Goal: Task Accomplishment & Management: Use online tool/utility

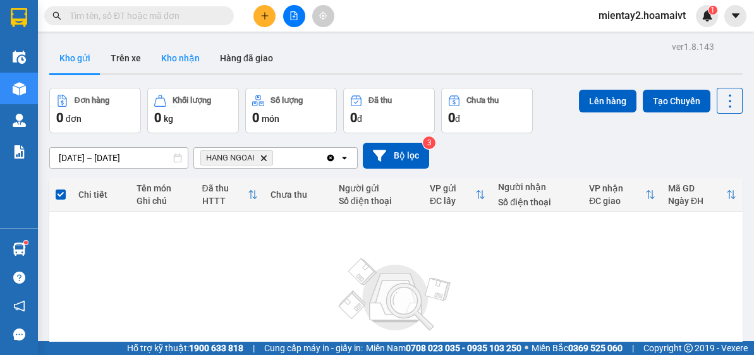
click at [178, 51] on button "Kho nhận" at bounding box center [180, 58] width 59 height 30
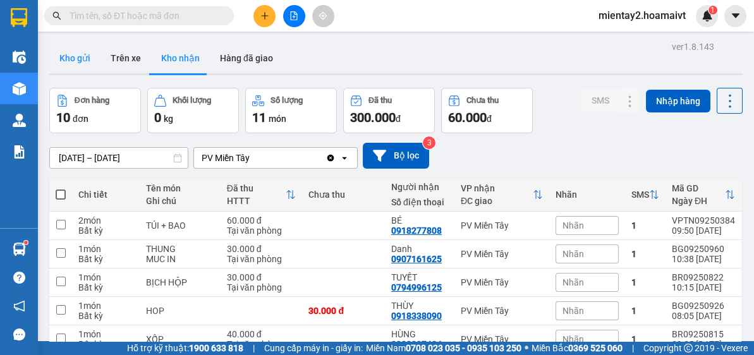
click at [80, 62] on button "Kho gửi" at bounding box center [74, 58] width 51 height 30
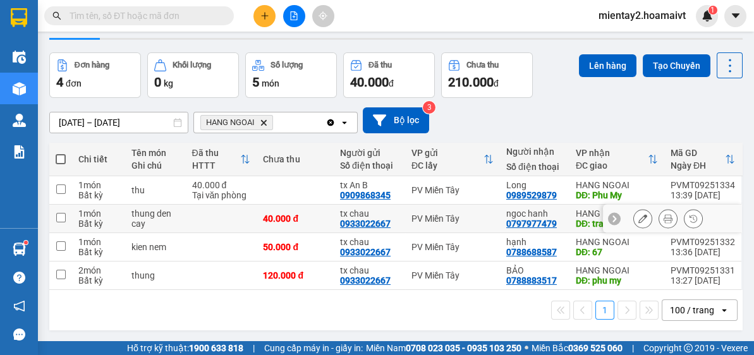
scroll to position [58, 0]
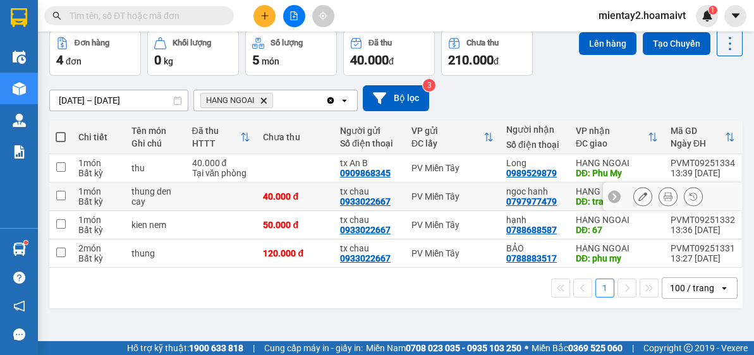
click at [334, 197] on td "tx chau 0933022667" at bounding box center [369, 197] width 71 height 28
checkbox input "true"
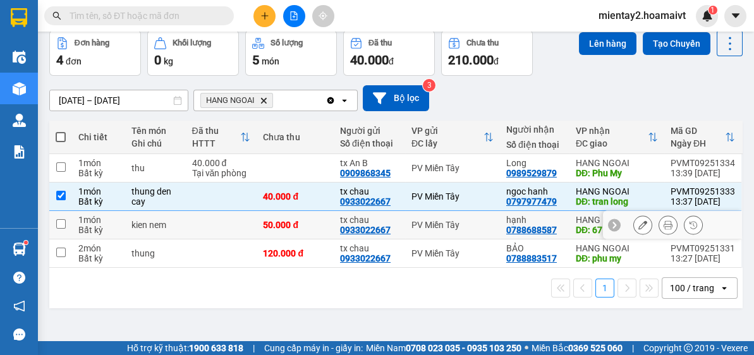
click at [321, 217] on td "50.000 đ" at bounding box center [295, 225] width 77 height 28
checkbox input "true"
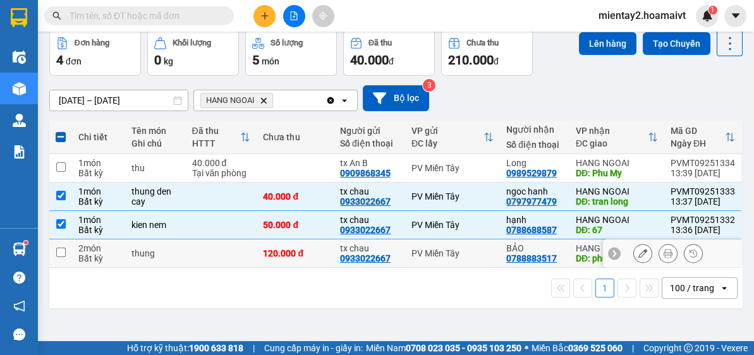
click at [312, 251] on div "120.000 đ" at bounding box center [295, 254] width 65 height 10
checkbox input "true"
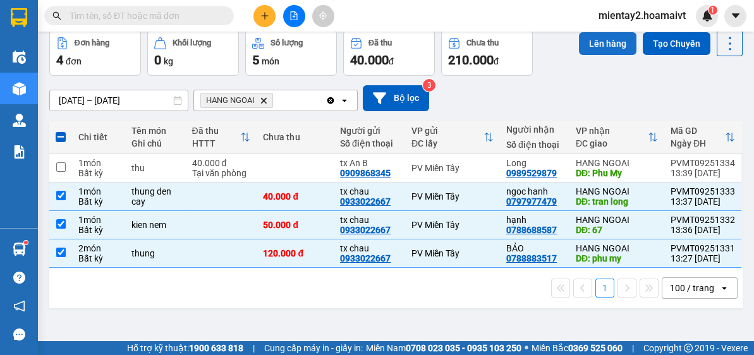
click at [590, 48] on button "Lên hàng" at bounding box center [608, 43] width 58 height 23
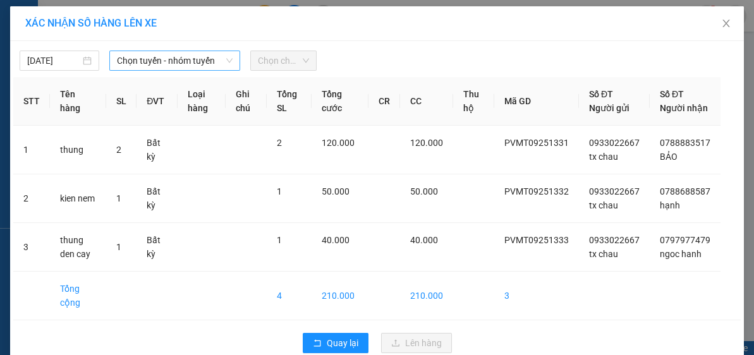
click at [164, 55] on span "Chọn tuyến - nhóm tuyến" at bounding box center [175, 60] width 116 height 19
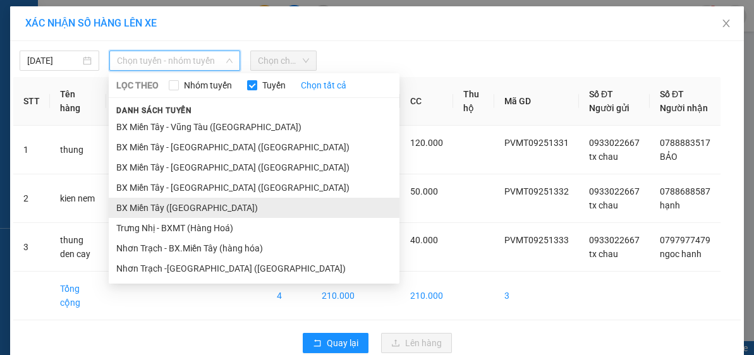
click at [169, 202] on li "BX Miền Tây ([GEOGRAPHIC_DATA])" at bounding box center [254, 208] width 291 height 20
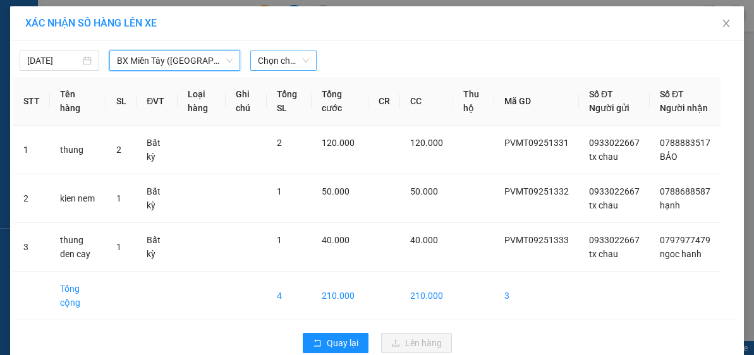
click at [272, 56] on span "Chọn chuyến" at bounding box center [284, 60] width 52 height 19
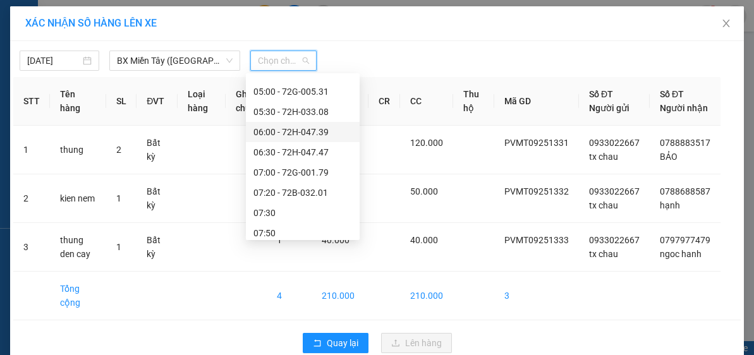
scroll to position [51, 0]
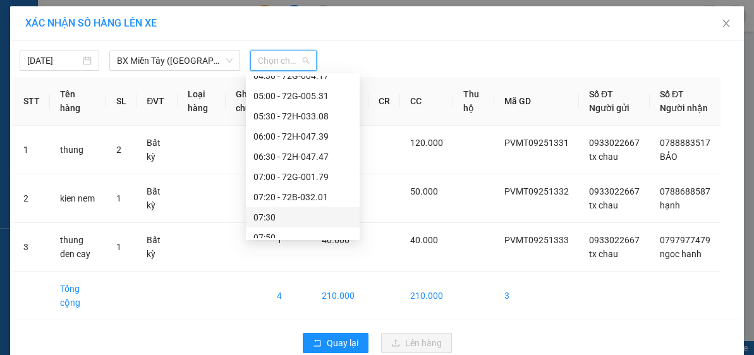
click at [290, 212] on div "07:30" at bounding box center [303, 218] width 99 height 14
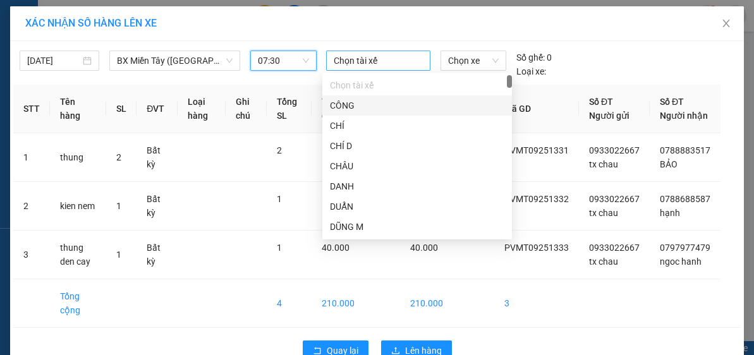
click at [358, 63] on div at bounding box center [378, 60] width 98 height 15
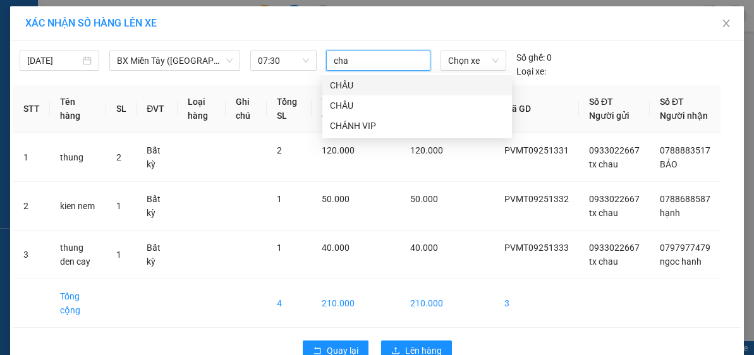
type input "chau"
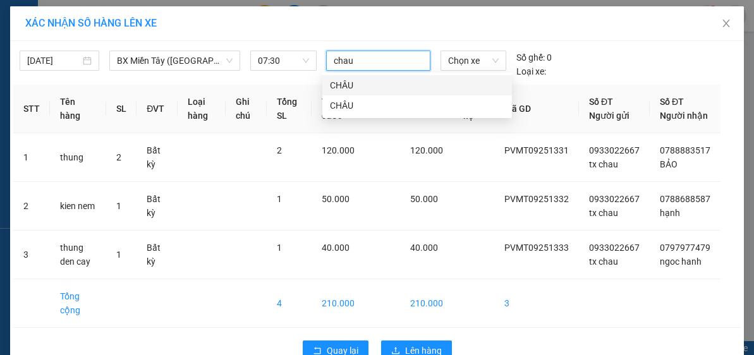
click at [358, 84] on div "CHÂU" at bounding box center [417, 85] width 175 height 14
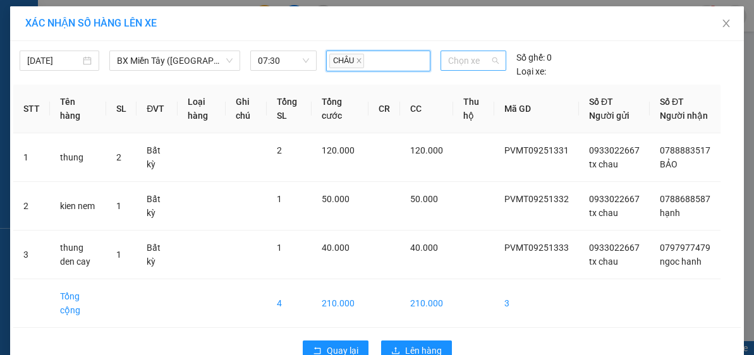
click at [450, 67] on span "Chọn xe" at bounding box center [473, 60] width 51 height 19
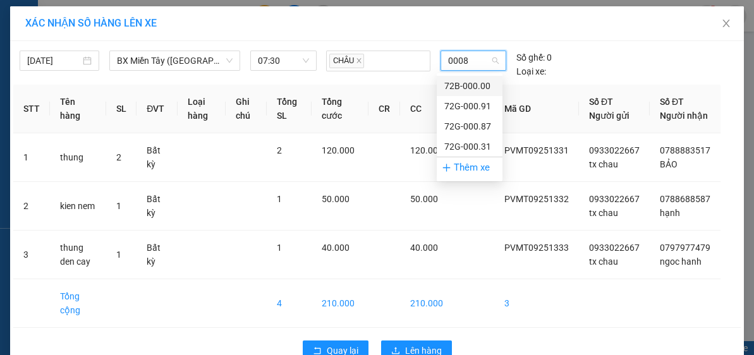
type input "00087"
click at [452, 85] on div "72G-000.87" at bounding box center [470, 86] width 51 height 14
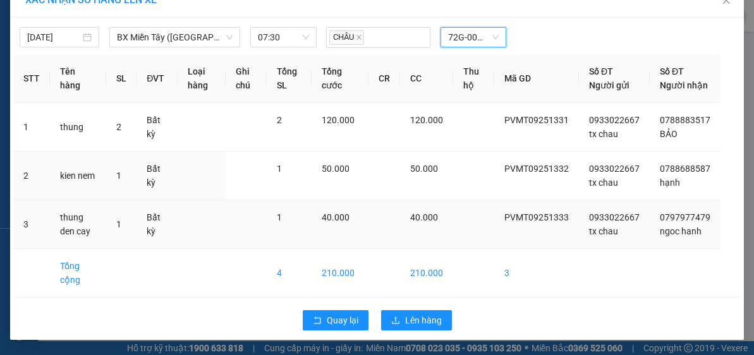
scroll to position [35, 0]
click at [410, 321] on span "Lên hàng" at bounding box center [423, 321] width 37 height 14
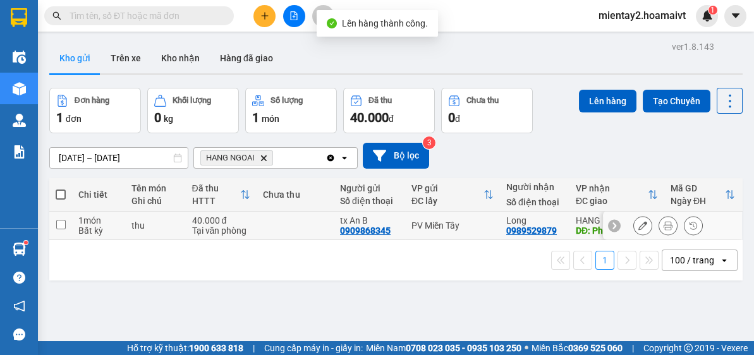
click at [271, 225] on td at bounding box center [295, 226] width 77 height 28
checkbox input "true"
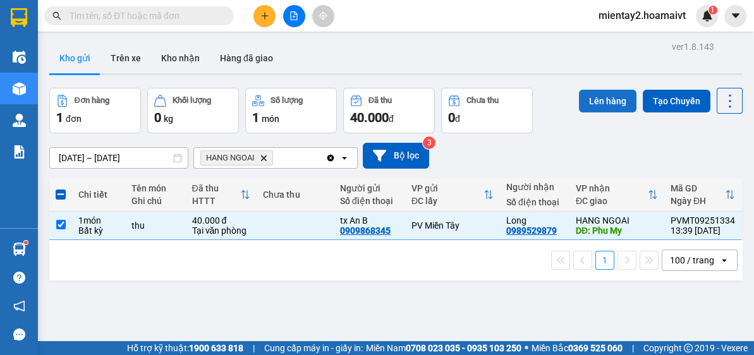
click at [593, 104] on button "Lên hàng" at bounding box center [608, 101] width 58 height 23
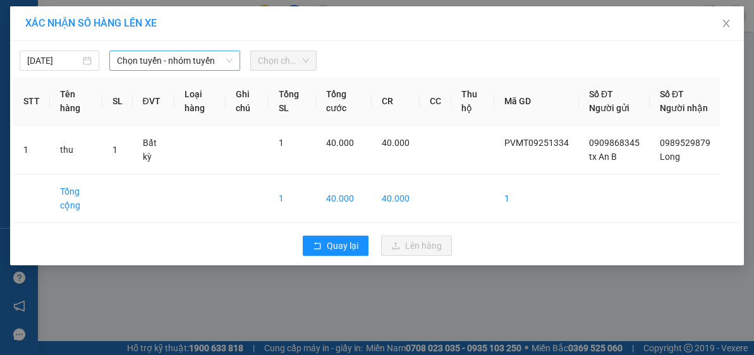
click at [184, 60] on span "Chọn tuyến - nhóm tuyến" at bounding box center [175, 60] width 116 height 19
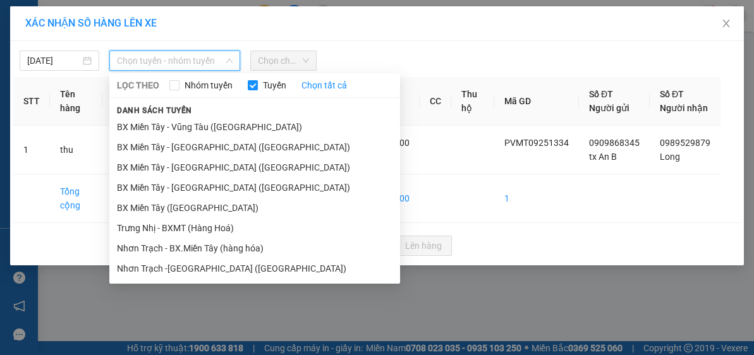
drag, startPoint x: 193, startPoint y: 206, endPoint x: 257, endPoint y: 138, distance: 93.0
click at [194, 206] on li "BX Miền Tây ([GEOGRAPHIC_DATA])" at bounding box center [254, 208] width 291 height 20
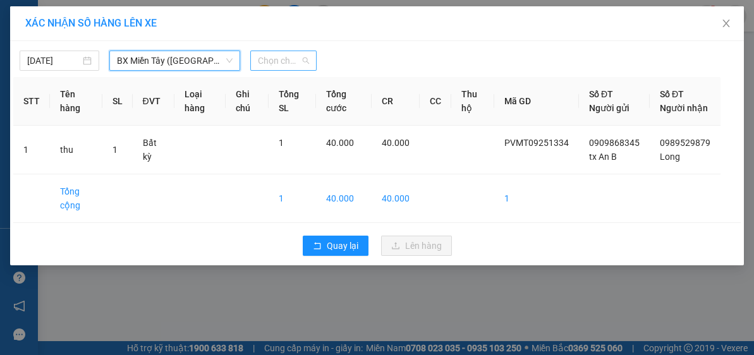
click at [273, 65] on span "Chọn chuyến" at bounding box center [284, 60] width 52 height 19
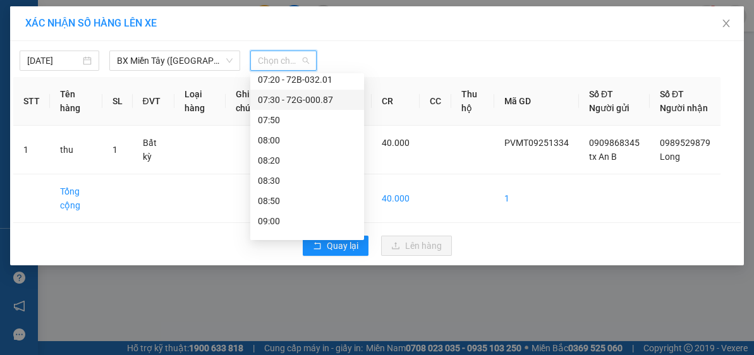
scroll to position [152, 0]
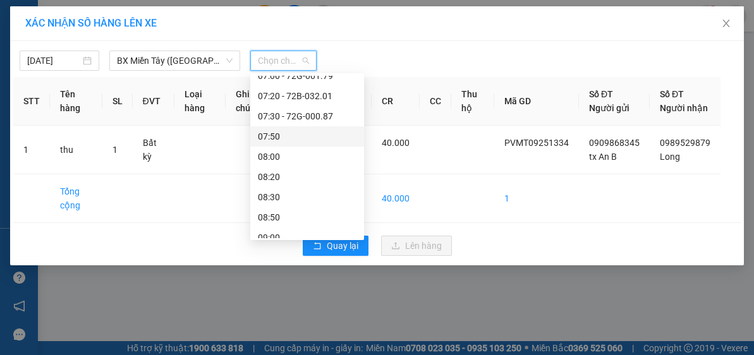
click at [296, 140] on div "07:50" at bounding box center [307, 137] width 99 height 14
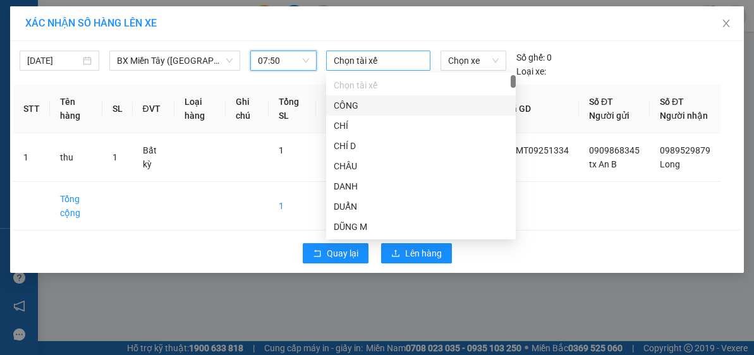
click at [352, 59] on div at bounding box center [378, 60] width 98 height 15
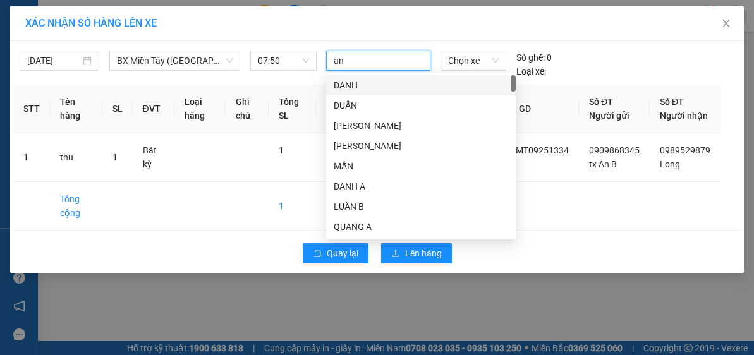
type input "an b"
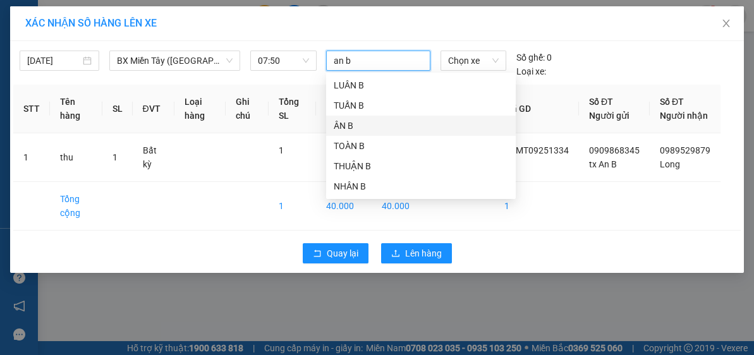
click at [355, 123] on div "ÂN B" at bounding box center [421, 126] width 175 height 14
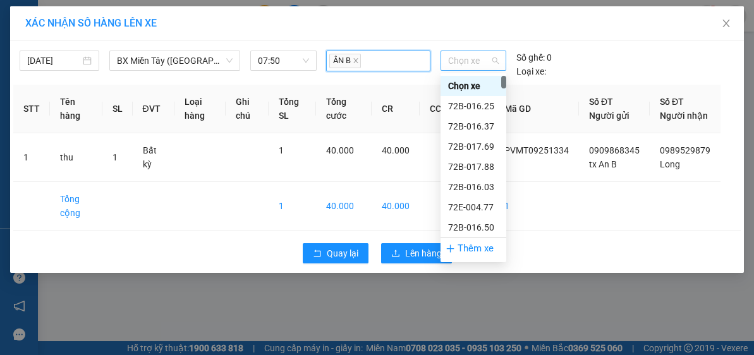
click at [450, 66] on span "Chọn xe" at bounding box center [473, 60] width 51 height 19
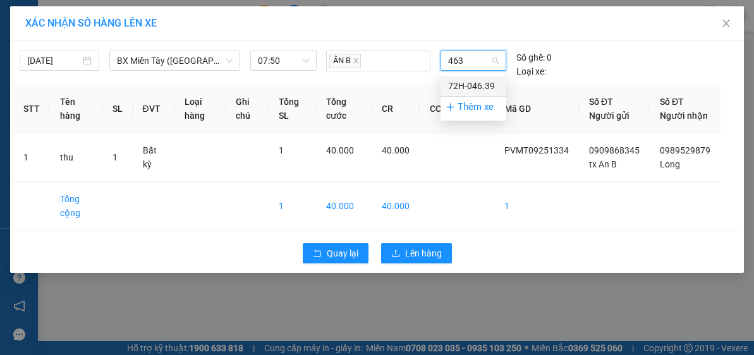
type input "4639"
click at [460, 85] on div "72H-046.39" at bounding box center [473, 86] width 51 height 14
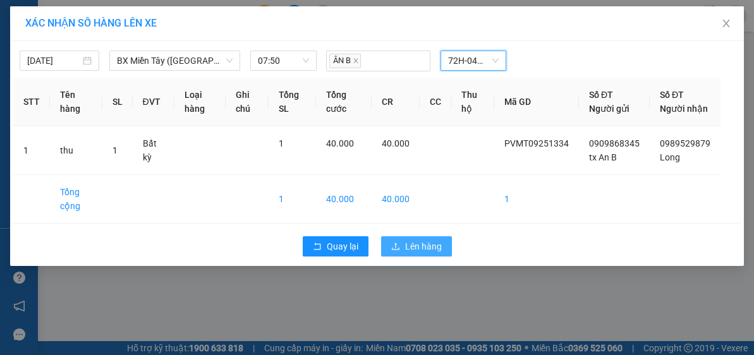
click at [417, 254] on span "Lên hàng" at bounding box center [423, 247] width 37 height 14
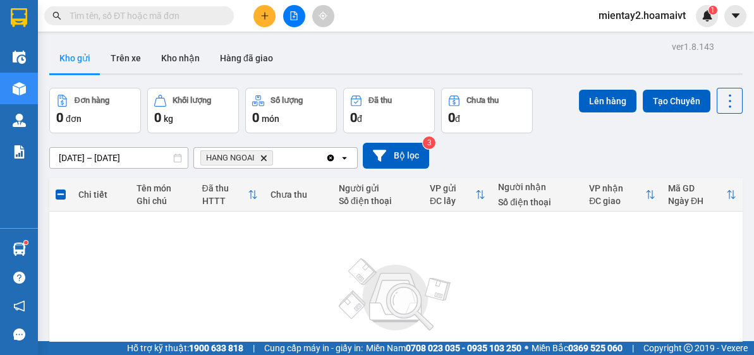
click at [706, 259] on div "Không có đơn hàng nào. Bạn thử điều chỉnh lại bộ lọc nhé!" at bounding box center [396, 311] width 681 height 190
click at [679, 261] on div "Không có đơn hàng nào. Bạn thử điều chỉnh lại bộ lọc nhé!" at bounding box center [396, 311] width 681 height 190
